Goal: Find specific fact: Find contact information

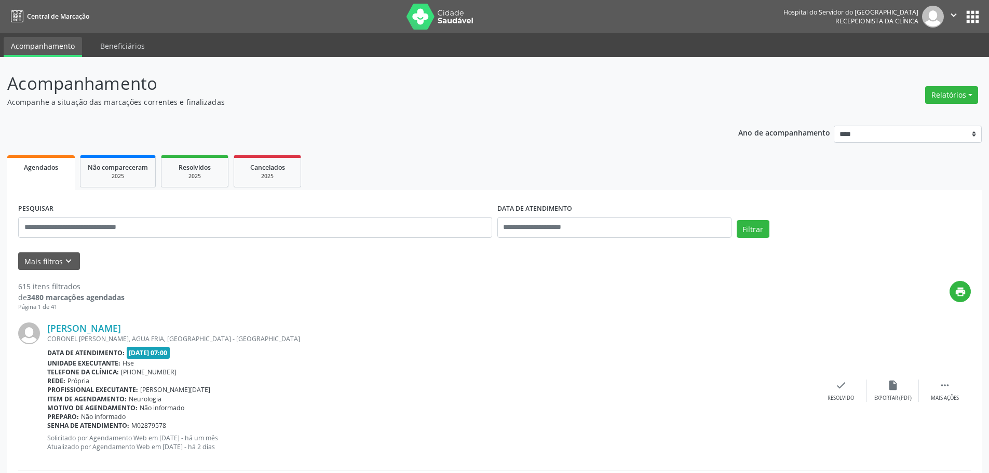
scroll to position [52, 0]
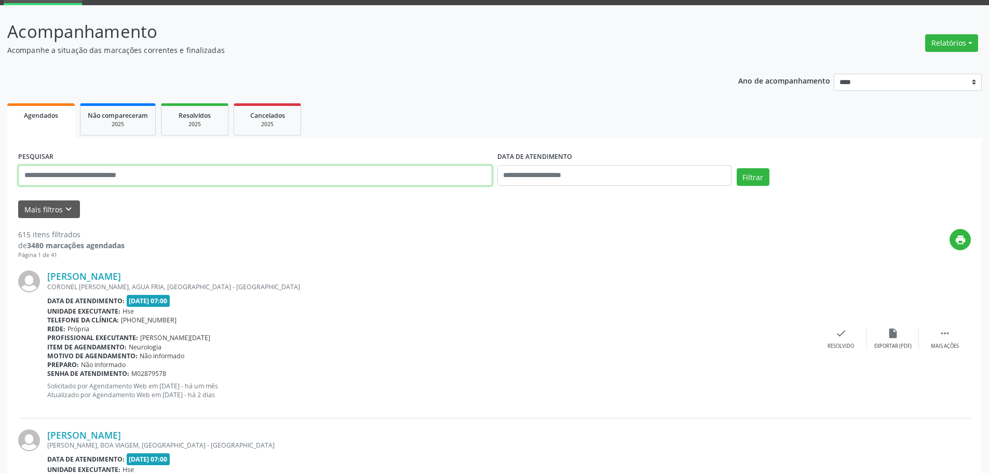
click at [159, 182] on input "text" at bounding box center [255, 175] width 474 height 21
type input "**********"
click at [737, 168] on button "Filtrar" at bounding box center [753, 177] width 33 height 18
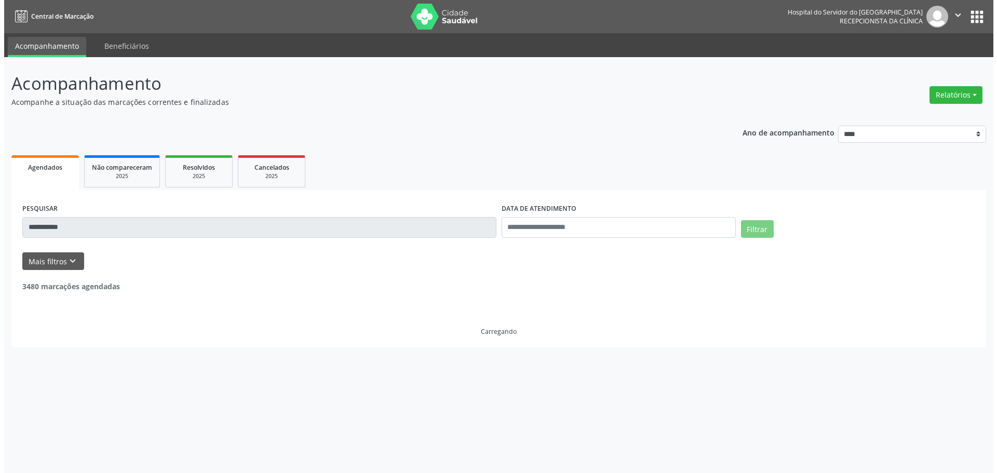
scroll to position [0, 0]
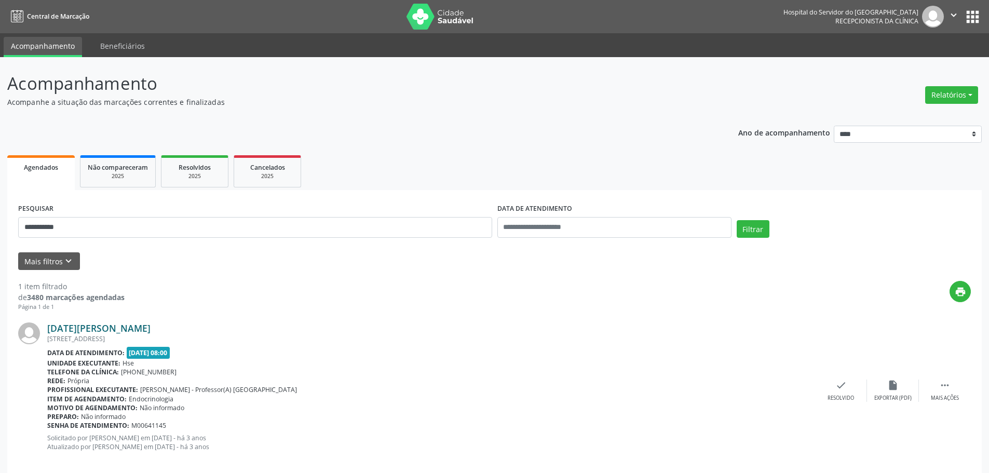
click at [151, 325] on link "[DATE][PERSON_NAME]" at bounding box center [98, 327] width 103 height 11
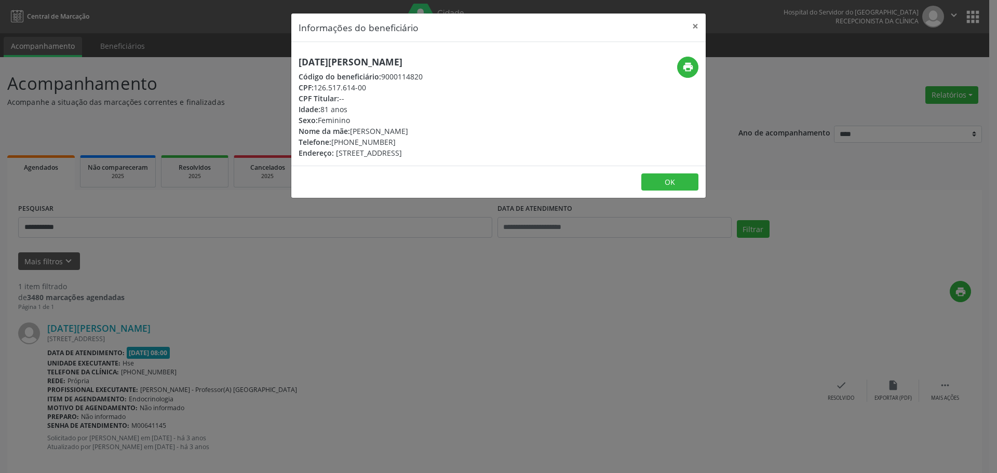
drag, startPoint x: 465, startPoint y: 53, endPoint x: 255, endPoint y: 61, distance: 209.4
click at [255, 61] on div "Informações do beneficiário × [DATE][PERSON_NAME] Código do beneficiário: 90001…" at bounding box center [498, 236] width 997 height 473
copy h5 "[DATE][PERSON_NAME]"
click at [682, 62] on icon "print" at bounding box center [687, 66] width 11 height 11
drag, startPoint x: 398, startPoint y: 141, endPoint x: 346, endPoint y: 143, distance: 52.0
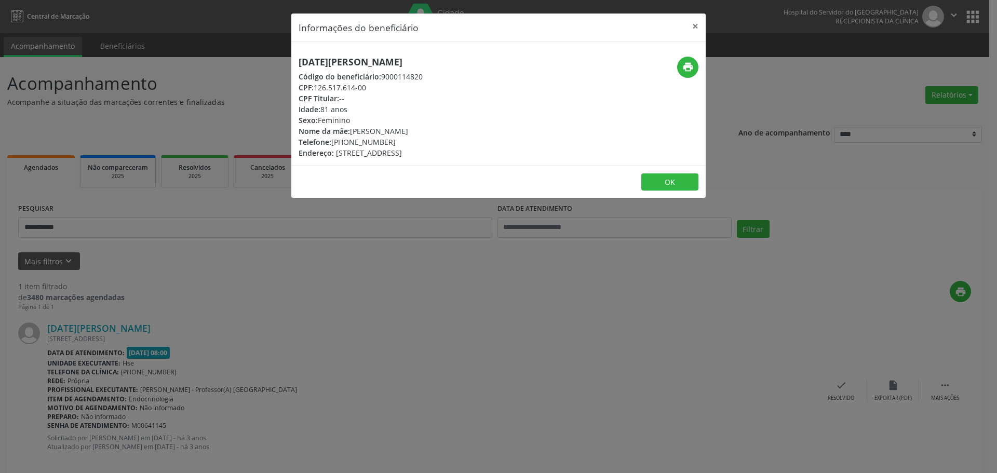
click at [346, 143] on div "Telefone: [PHONE_NUMBER]" at bounding box center [361, 142] width 124 height 11
copy div "99232-0912"
click at [696, 21] on button "×" at bounding box center [695, 26] width 21 height 25
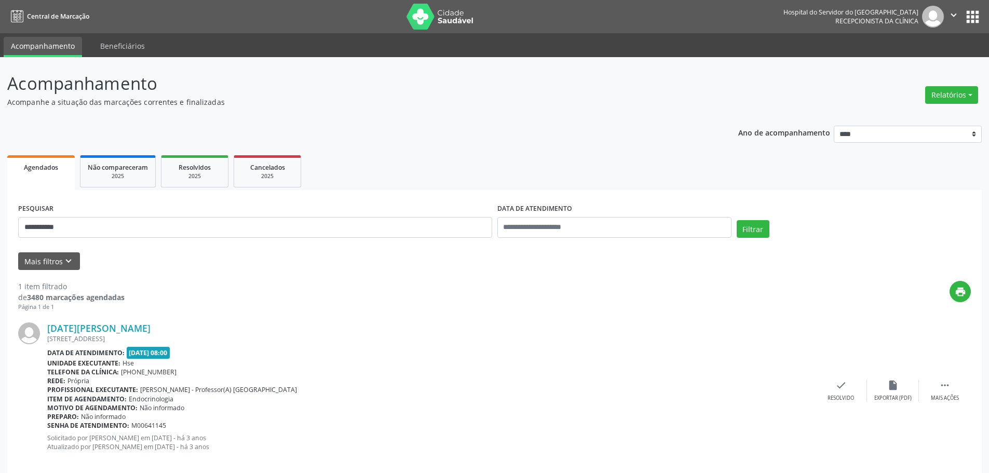
click at [368, 216] on div "**********" at bounding box center [255, 223] width 479 height 44
click at [368, 218] on input "**********" at bounding box center [255, 227] width 474 height 21
type input "**********"
click at [737, 220] on button "Filtrar" at bounding box center [753, 229] width 33 height 18
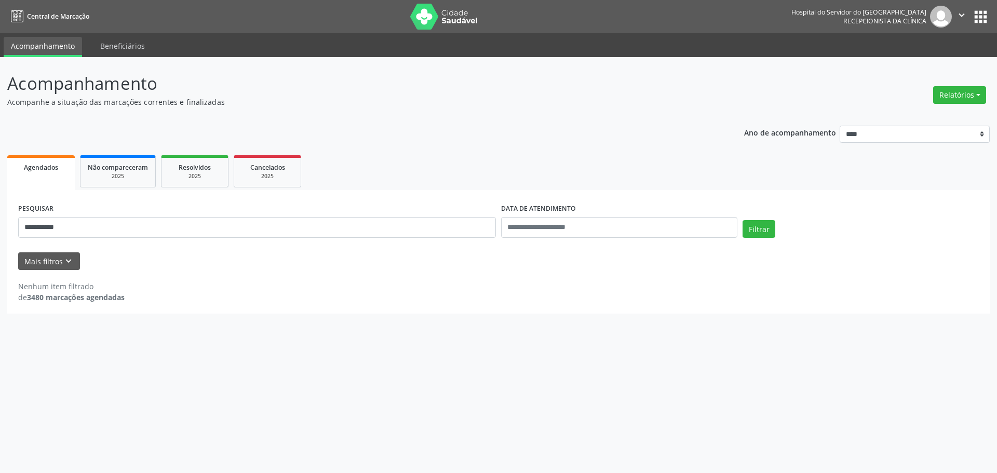
click at [362, 214] on div "**********" at bounding box center [257, 223] width 483 height 44
click at [357, 225] on input "**********" at bounding box center [257, 227] width 478 height 21
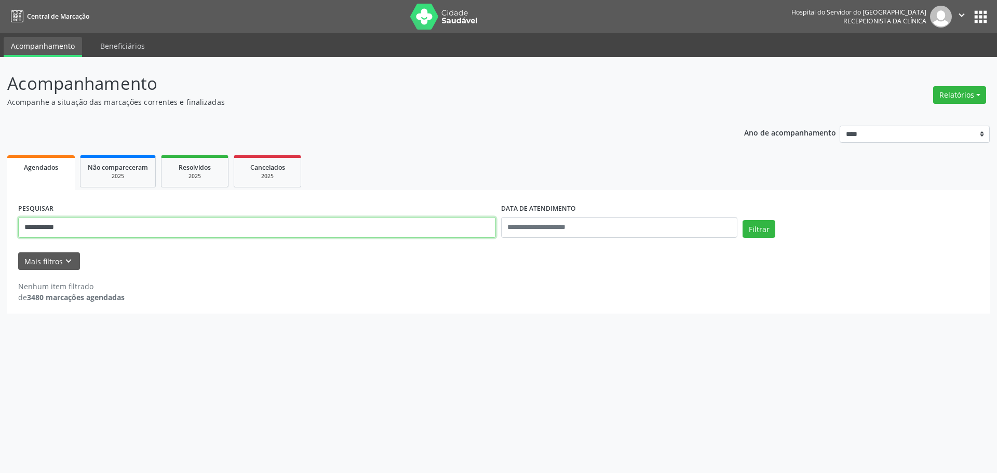
click at [357, 225] on input "**********" at bounding box center [257, 227] width 478 height 21
click at [743, 220] on button "Filtrar" at bounding box center [759, 229] width 33 height 18
click at [61, 230] on input "**********" at bounding box center [257, 227] width 478 height 21
type input "**********"
click at [743, 220] on button "Filtrar" at bounding box center [759, 229] width 33 height 18
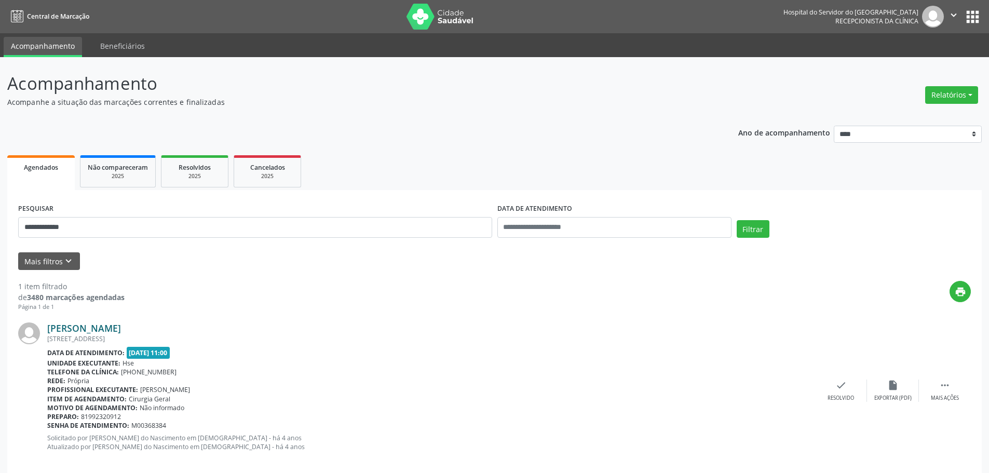
click at [105, 327] on link "[PERSON_NAME]" at bounding box center [84, 327] width 74 height 11
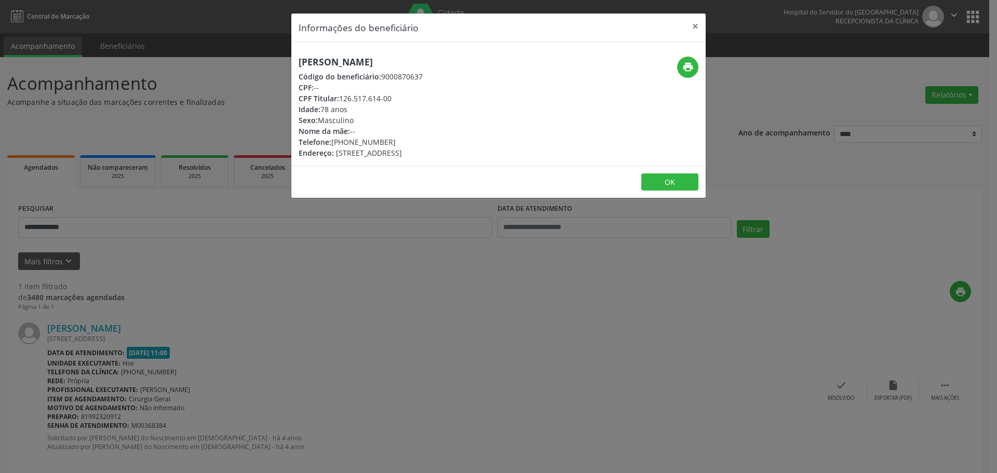
drag, startPoint x: 432, startPoint y: 72, endPoint x: 375, endPoint y: 74, distance: 56.6
click at [375, 74] on div "Código do beneficiário: 9000870637" at bounding box center [361, 76] width 124 height 11
drag, startPoint x: 364, startPoint y: 125, endPoint x: 369, endPoint y: 121, distance: 6.6
click at [365, 126] on div "Nome da mãe: --" at bounding box center [361, 131] width 124 height 11
drag, startPoint x: 417, startPoint y: 51, endPoint x: 265, endPoint y: 60, distance: 152.4
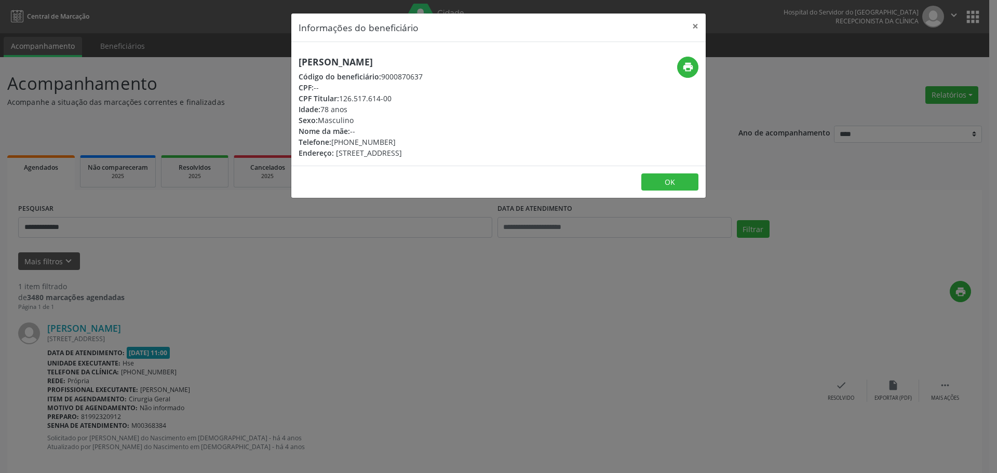
click at [265, 60] on div "Informações do beneficiário × [PERSON_NAME] Código do beneficiário: 9000870637 …" at bounding box center [498, 236] width 997 height 473
copy h5 "[PERSON_NAME]"
drag, startPoint x: 393, startPoint y: 139, endPoint x: 347, endPoint y: 140, distance: 45.2
click at [347, 140] on div "Telefone: [PHONE_NUMBER]" at bounding box center [361, 142] width 124 height 11
copy div "99232-0912"
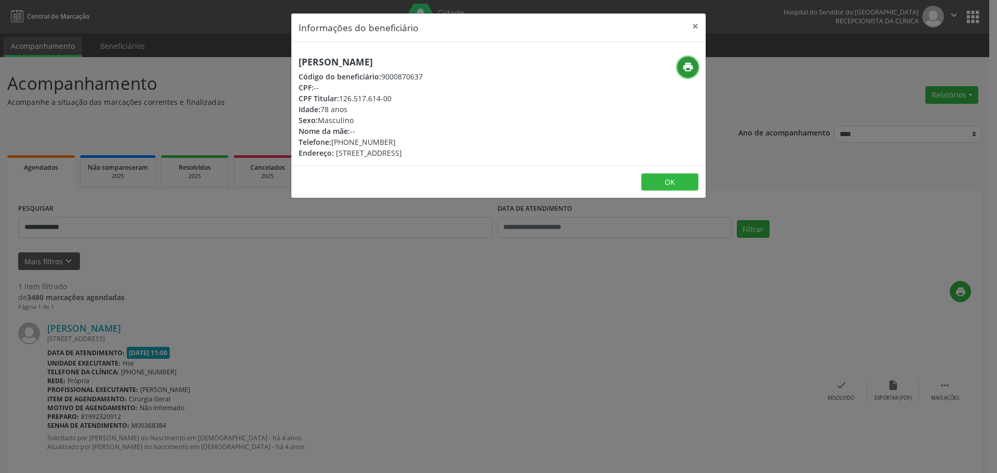
click at [684, 65] on icon "print" at bounding box center [687, 66] width 11 height 11
click at [700, 22] on button "×" at bounding box center [695, 26] width 21 height 25
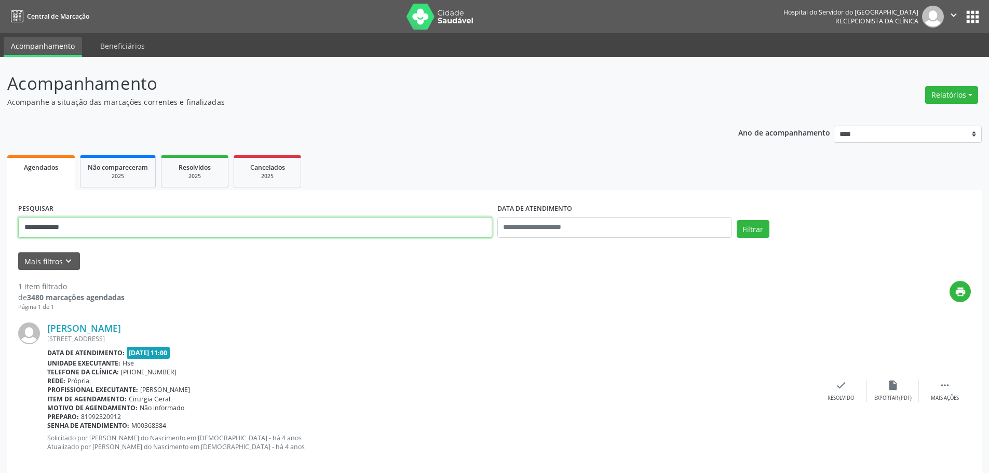
click at [293, 224] on input "**********" at bounding box center [255, 227] width 474 height 21
click at [737, 220] on button "Filtrar" at bounding box center [753, 229] width 33 height 18
click at [119, 322] on div "[PERSON_NAME] [GEOGRAPHIC_DATA] N. 46, [PERSON_NAME], PAULISTA - PE Data de ate…" at bounding box center [494, 391] width 953 height 158
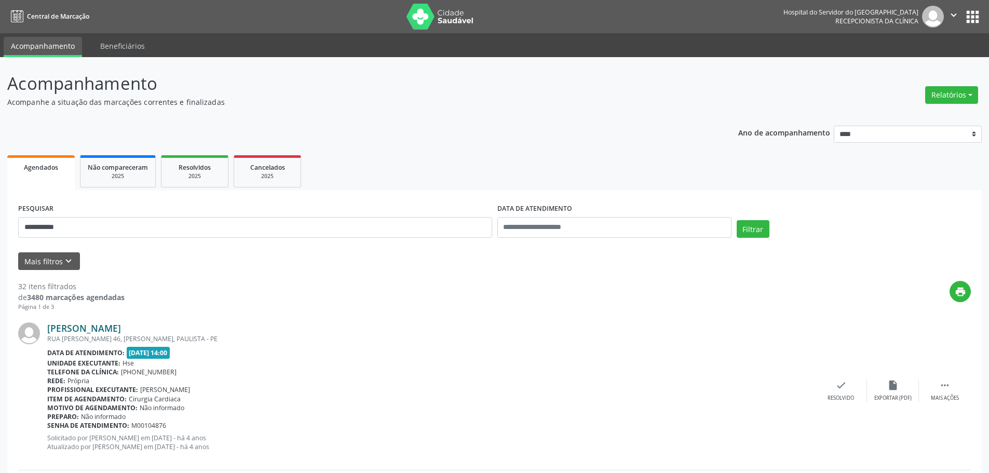
click at [121, 332] on link "[PERSON_NAME]" at bounding box center [84, 327] width 74 height 11
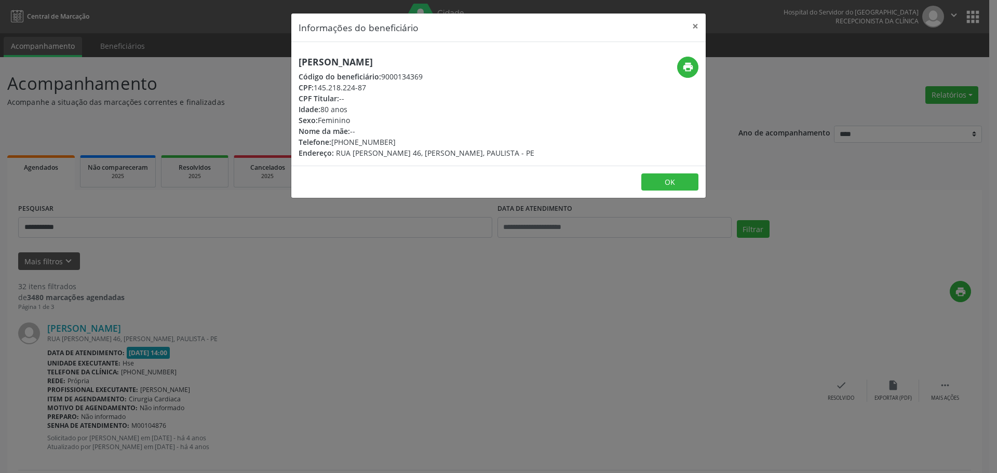
drag, startPoint x: 423, startPoint y: 58, endPoint x: 253, endPoint y: 65, distance: 170.5
click at [253, 65] on div "Informações do beneficiário × [PERSON_NAME] Código do beneficiário: 9000134369 …" at bounding box center [498, 236] width 997 height 473
copy h5 "[PERSON_NAME]"
click at [683, 68] on icon "print" at bounding box center [687, 66] width 11 height 11
drag, startPoint x: 401, startPoint y: 143, endPoint x: 347, endPoint y: 144, distance: 53.5
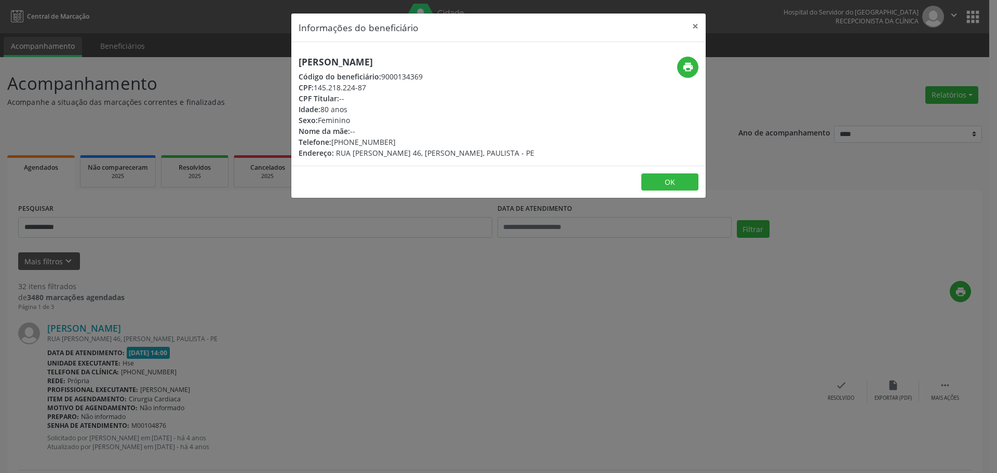
click at [347, 144] on div "Telefone: [PHONE_NUMBER]" at bounding box center [417, 142] width 236 height 11
copy div "99266-3166"
click at [683, 33] on header "Informações do beneficiário ×" at bounding box center [498, 28] width 414 height 29
click at [692, 35] on button "×" at bounding box center [695, 26] width 21 height 25
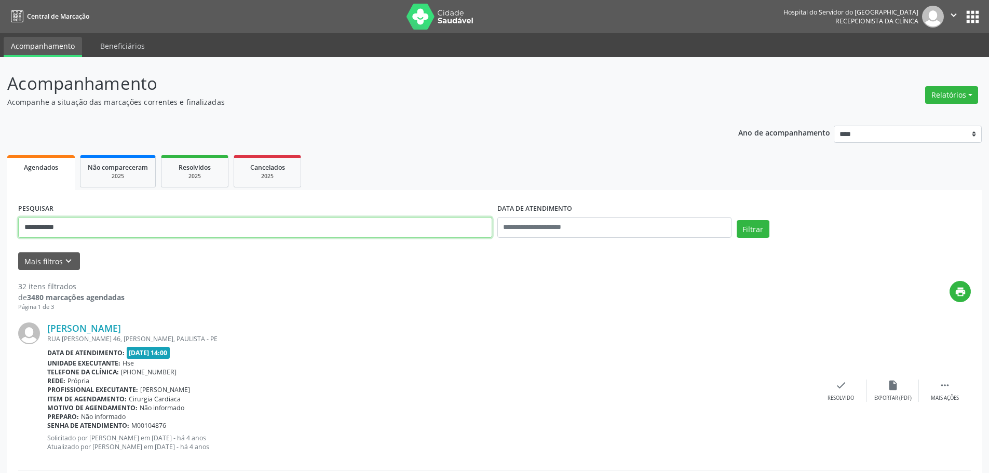
click at [386, 233] on input "**********" at bounding box center [255, 227] width 474 height 21
type input "*"
click at [737, 220] on button "Filtrar" at bounding box center [753, 229] width 33 height 18
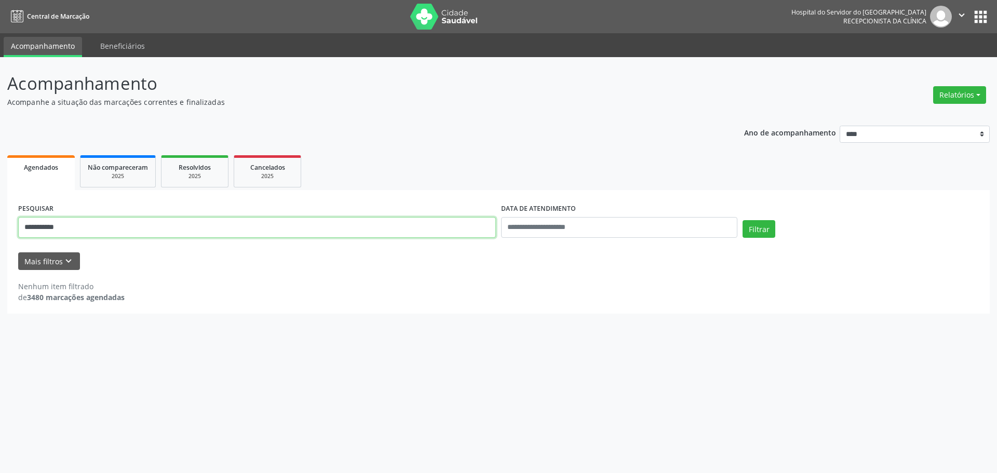
click at [183, 218] on input "**********" at bounding box center [257, 227] width 478 height 21
type input "*"
type input "**********"
click at [743, 220] on button "Filtrar" at bounding box center [759, 229] width 33 height 18
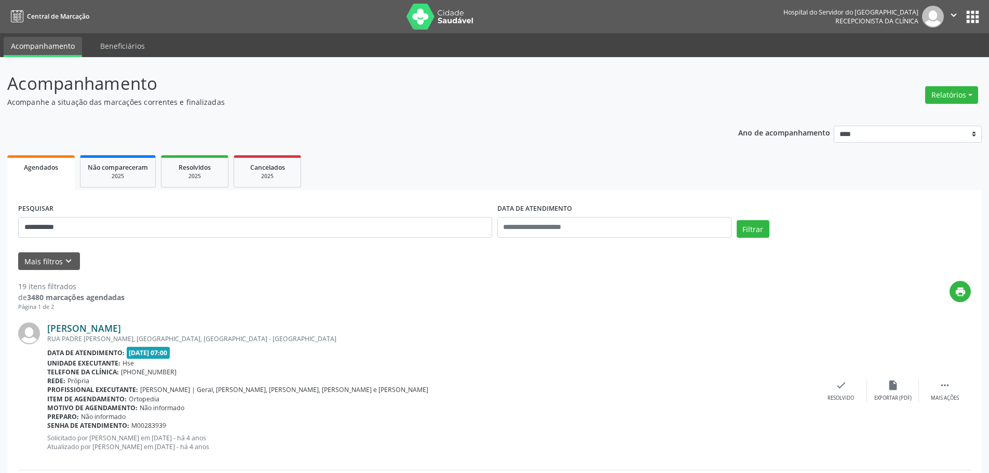
click at [115, 327] on link "[PERSON_NAME]" at bounding box center [84, 327] width 74 height 11
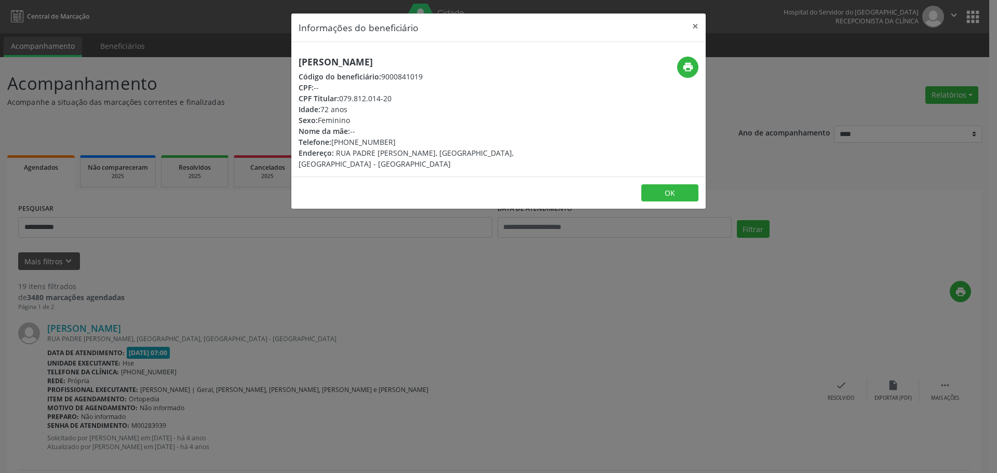
drag, startPoint x: 458, startPoint y: 67, endPoint x: 287, endPoint y: 62, distance: 171.4
click at [287, 62] on div "Informações do beneficiário × [PERSON_NAME] Código do beneficiário: 9000841019 …" at bounding box center [498, 236] width 997 height 473
copy h5 "[PERSON_NAME]"
click at [684, 71] on icon "print" at bounding box center [687, 66] width 11 height 11
drag, startPoint x: 390, startPoint y: 139, endPoint x: 348, endPoint y: 139, distance: 42.1
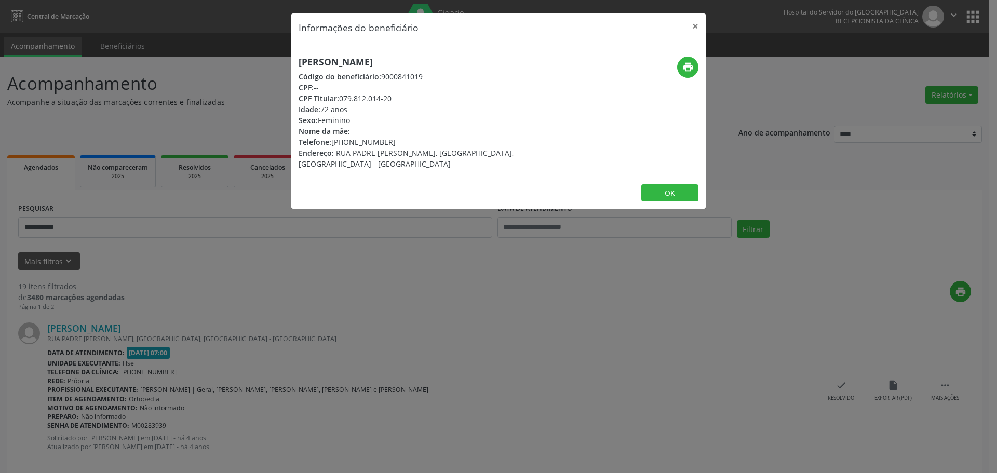
click at [348, 139] on div "Telefone: [PHONE_NUMBER]" at bounding box center [430, 142] width 262 height 11
copy div "98898-6758"
